Goal: Task Accomplishment & Management: Use online tool/utility

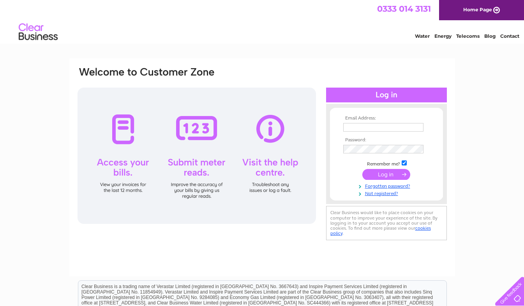
type input "[EMAIL_ADDRESS][DOMAIN_NAME]"
click at [387, 176] on input "submit" at bounding box center [386, 174] width 48 height 11
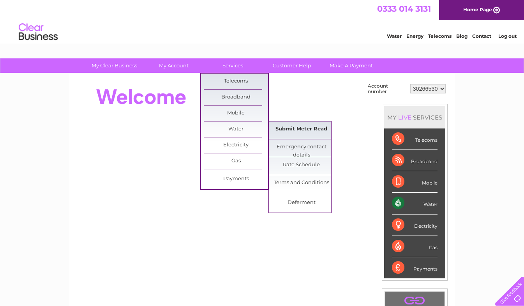
click at [308, 133] on link "Submit Meter Read" at bounding box center [301, 130] width 64 height 16
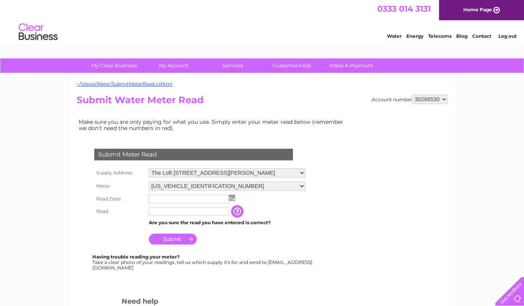
click at [175, 199] on input "text" at bounding box center [189, 199] width 80 height 9
click at [232, 202] on td at bounding box center [227, 199] width 160 height 12
click at [233, 200] on img at bounding box center [232, 198] width 6 height 6
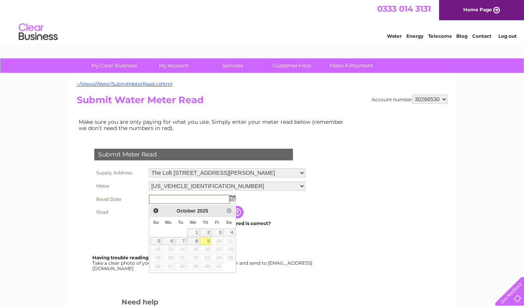
click at [204, 241] on link "9" at bounding box center [205, 241] width 11 height 8
type input "2025/10/09"
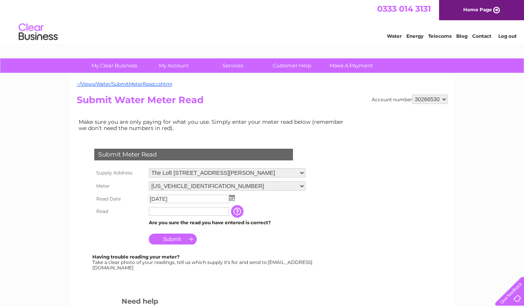
click at [238, 212] on input "button" at bounding box center [238, 211] width 14 height 12
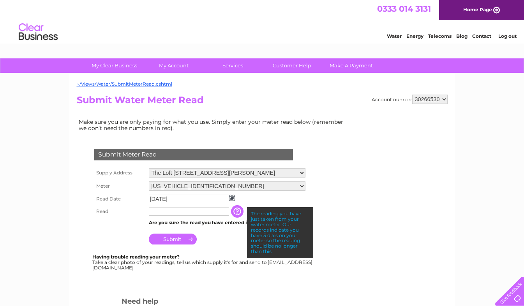
click at [211, 211] on input "text" at bounding box center [189, 211] width 80 height 9
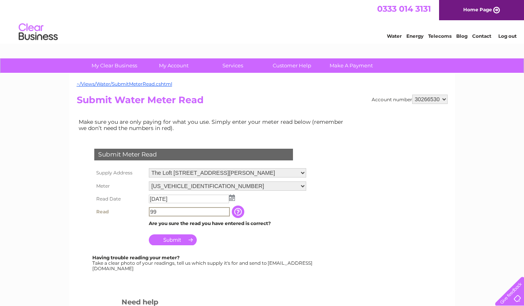
type input "9"
type input "00076"
click at [170, 239] on input "Submit" at bounding box center [173, 239] width 48 height 11
